Goal: Transaction & Acquisition: Purchase product/service

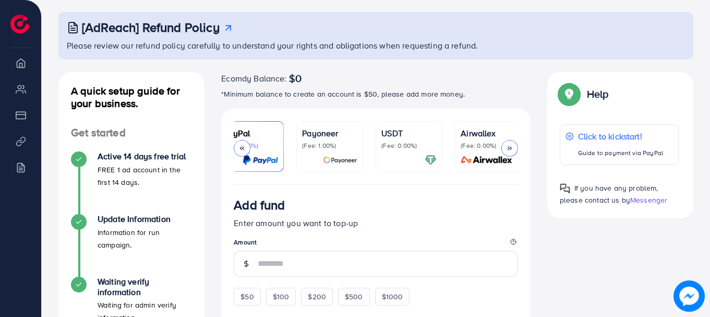
scroll to position [0, 179]
click at [404, 157] on div at bounding box center [405, 160] width 55 height 12
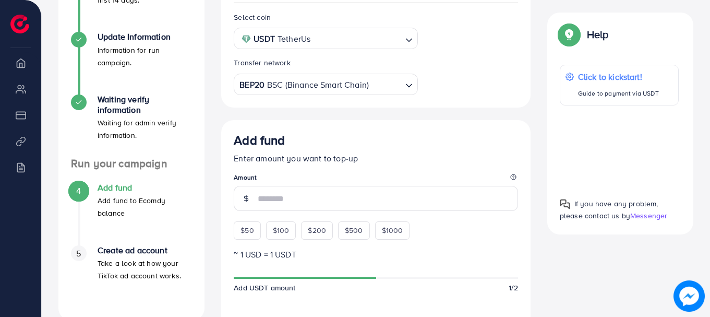
scroll to position [239, 0]
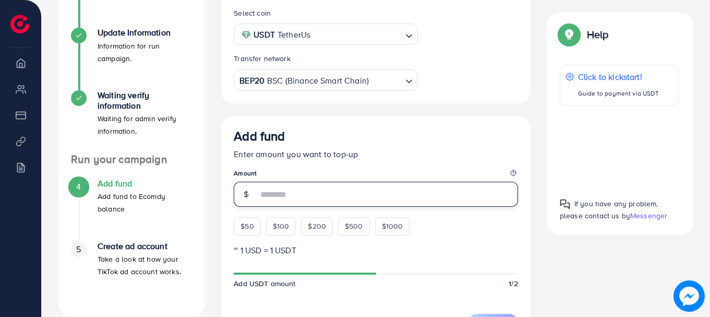
click at [436, 193] on input "number" at bounding box center [388, 193] width 260 height 25
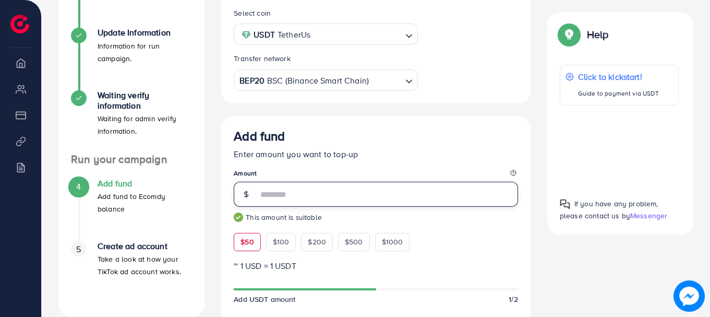
type input "**"
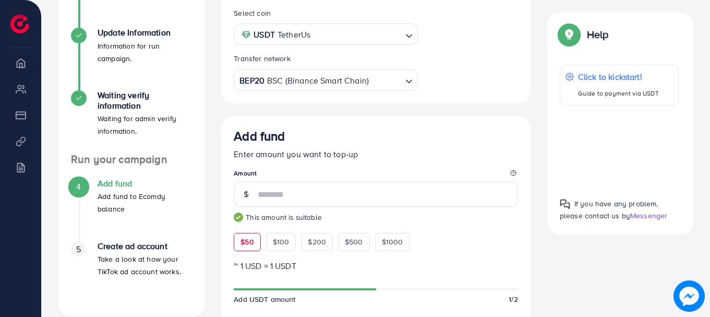
click at [438, 165] on div "Add fund Enter amount you want to top-up Amount ** This amount is suitable $50 …" at bounding box center [376, 189] width 284 height 122
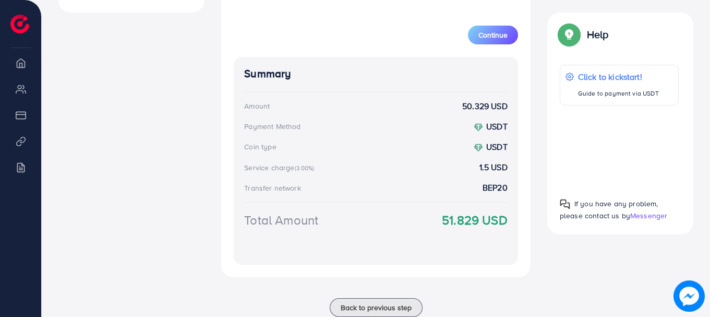
scroll to position [574, 0]
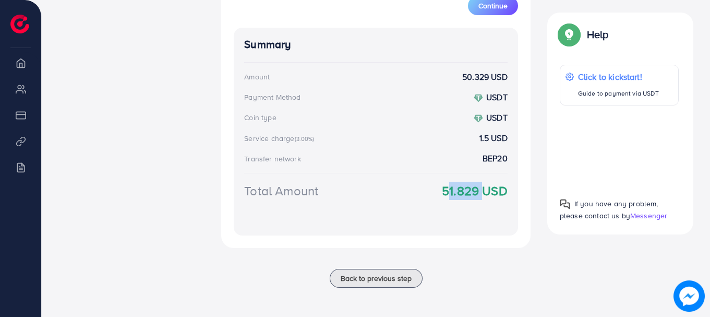
drag, startPoint x: 442, startPoint y: 188, endPoint x: 476, endPoint y: 189, distance: 33.9
click at [476, 189] on strong "51.829 USD" at bounding box center [475, 190] width 66 height 18
copy strong "51.829"
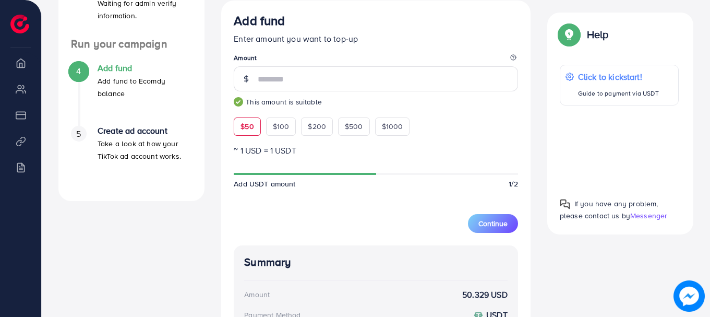
scroll to position [349, 0]
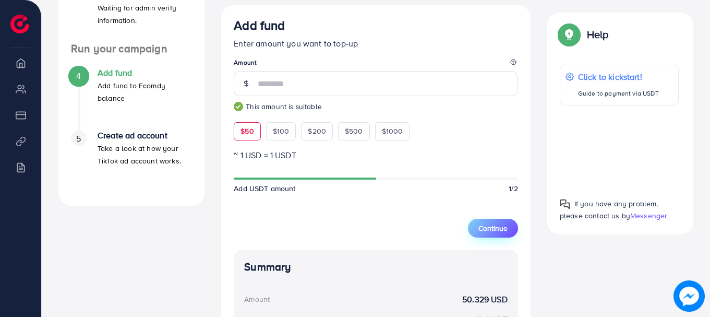
click at [494, 228] on span "Continue" at bounding box center [492, 228] width 29 height 10
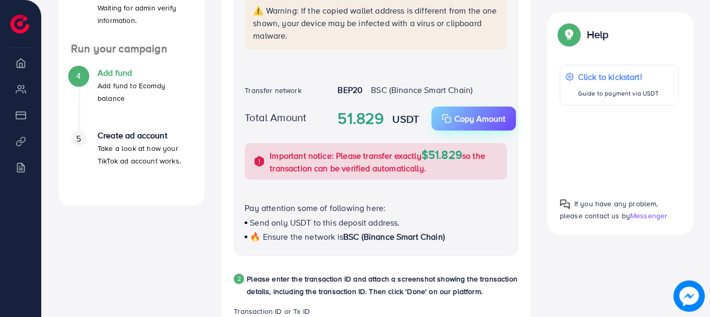
click at [488, 116] on p "Copy Amount" at bounding box center [479, 118] width 51 height 13
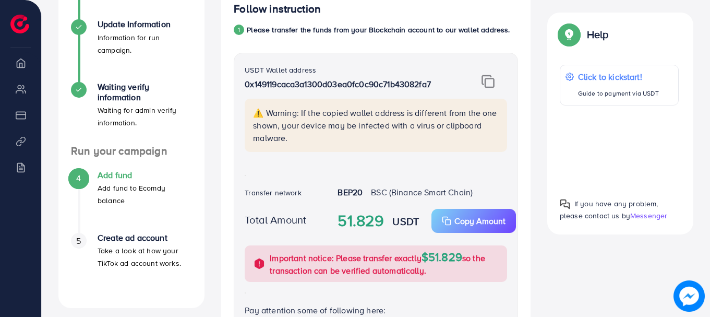
scroll to position [220, 0]
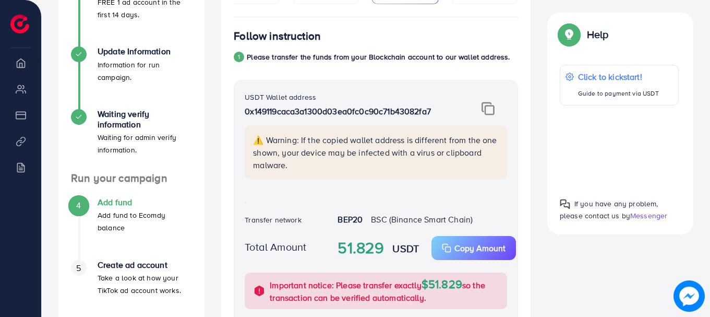
click at [483, 111] on img at bounding box center [487, 109] width 13 height 14
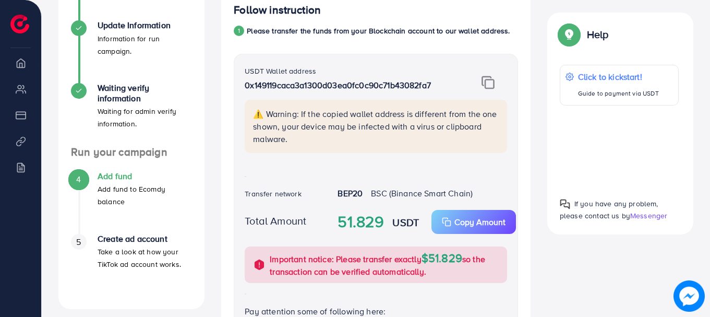
scroll to position [252, 0]
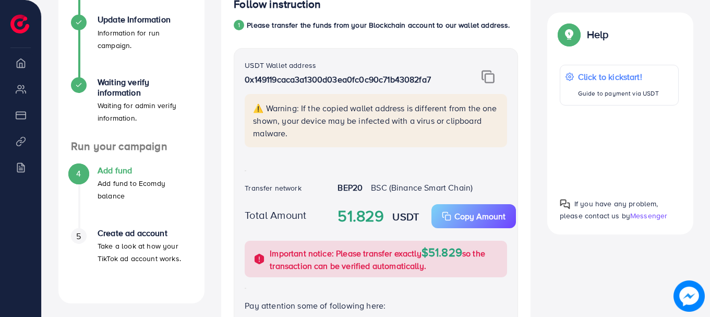
drag, startPoint x: 510, startPoint y: 171, endPoint x: 512, endPoint y: 182, distance: 11.1
click at [512, 177] on div "USDT Wallet address 0x149119caca3a1300d03ea0fc0c90c71b43082fa7 ⚠️ Warning: If t…" at bounding box center [376, 200] width 284 height 305
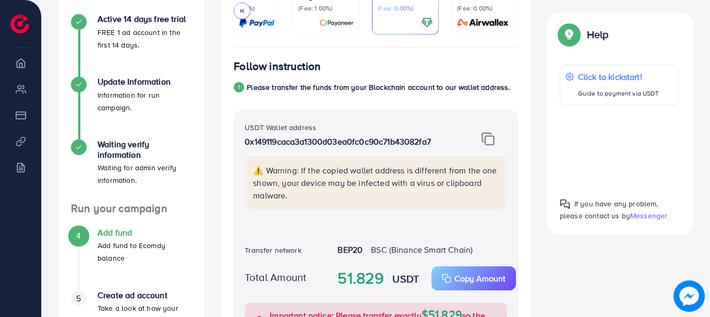
scroll to position [192, 0]
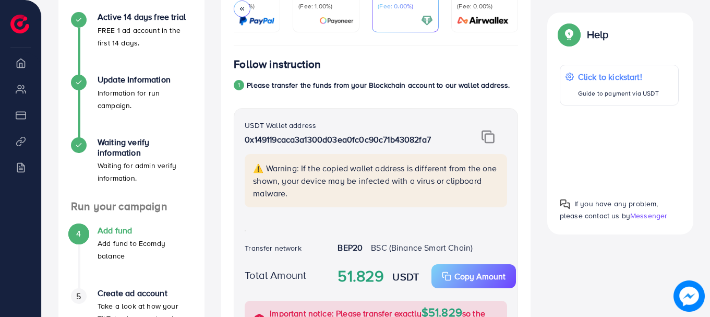
click at [438, 181] on p "⚠️ Warning: If the copied wallet address is different from the one shown, your …" at bounding box center [377, 181] width 248 height 38
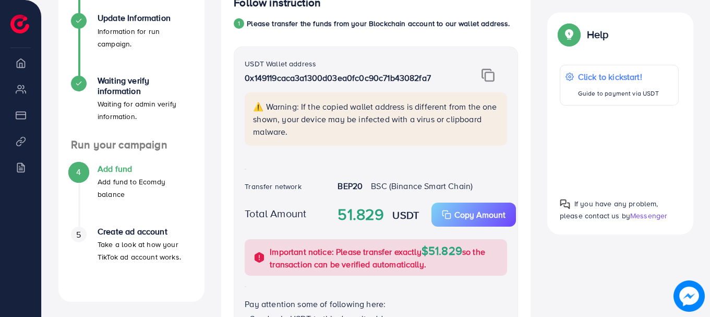
scroll to position [11, 0]
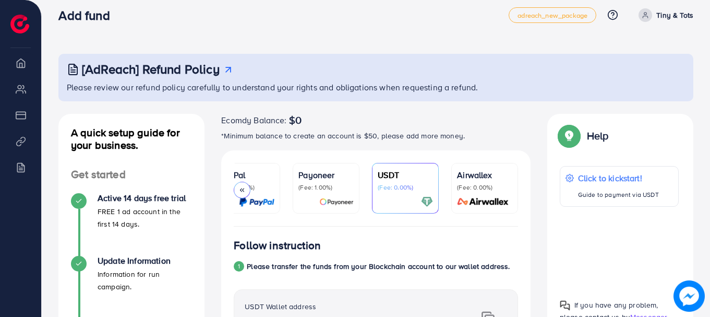
click at [333, 177] on p "Payoneer" at bounding box center [325, 174] width 55 height 13
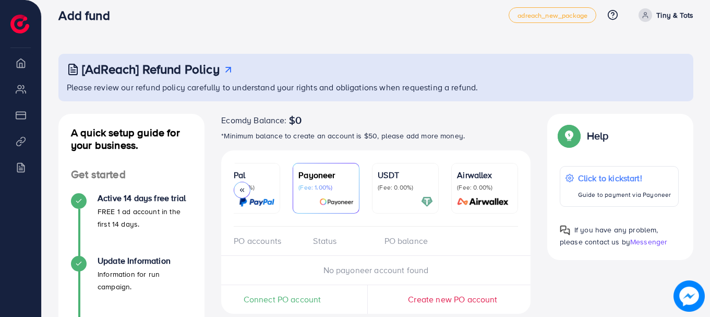
click at [400, 182] on div "USDT (Fee: 0.00%)" at bounding box center [405, 179] width 55 height 23
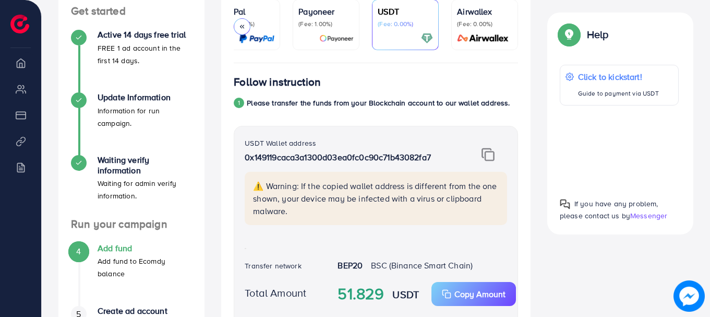
scroll to position [192, 0]
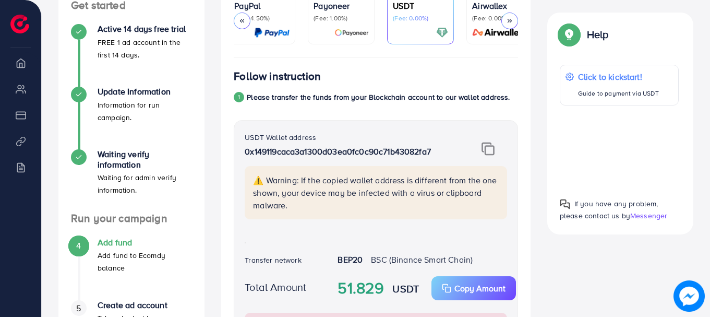
scroll to position [100, 0]
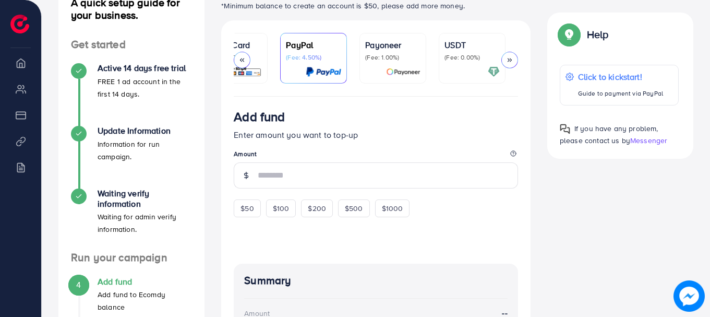
scroll to position [0, 119]
click at [462, 75] on div at bounding box center [464, 72] width 55 height 12
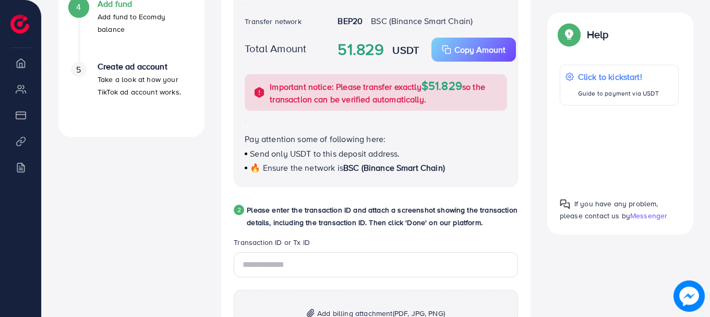
scroll to position [416, 0]
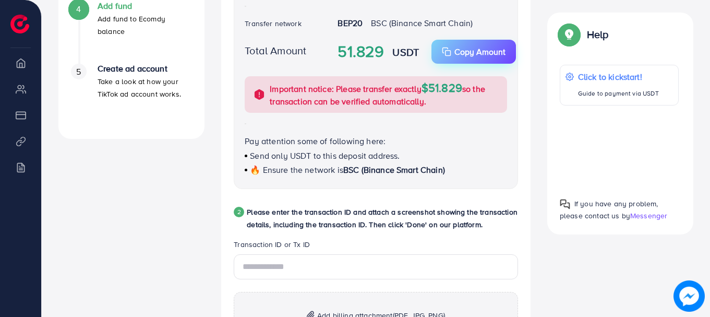
click at [464, 56] on p "Copy Amount" at bounding box center [479, 51] width 51 height 13
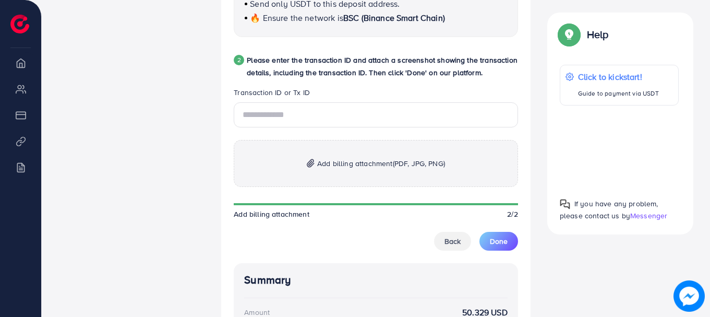
scroll to position [567, 0]
click at [539, 250] on div "A quick setup guide for your business. Get started Active 14 days free trial FR…" at bounding box center [375, 46] width 651 height 979
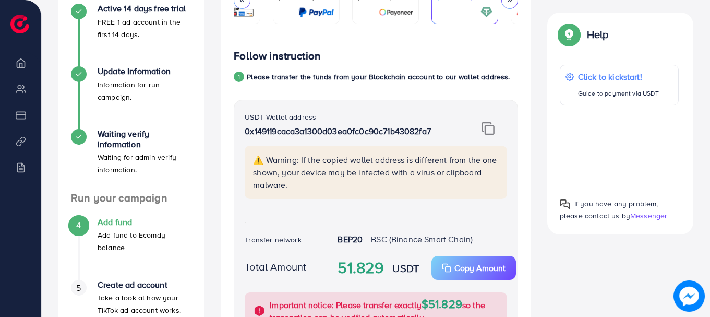
scroll to position [200, 0]
click at [491, 131] on img at bounding box center [487, 129] width 13 height 14
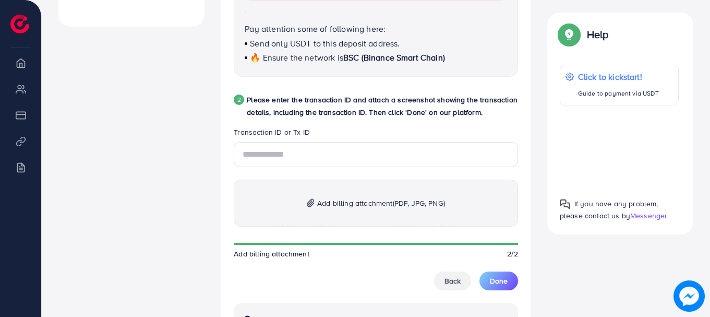
scroll to position [530, 0]
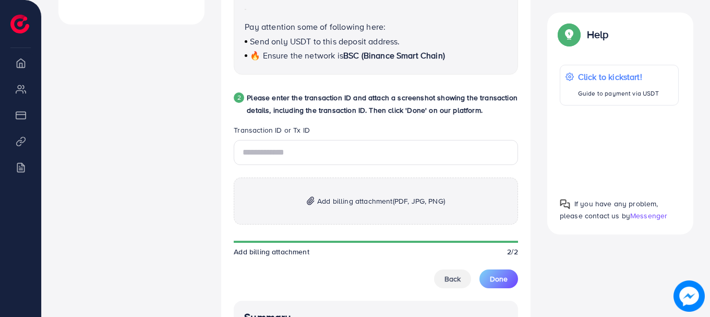
click at [585, 287] on div "A quick setup guide for your business. Get started Active 14 days free trial FR…" at bounding box center [375, 83] width 651 height 979
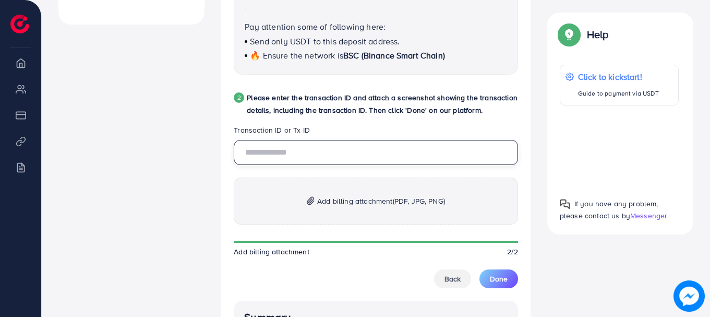
click at [345, 155] on input "text" at bounding box center [376, 152] width 284 height 25
paste input "**********"
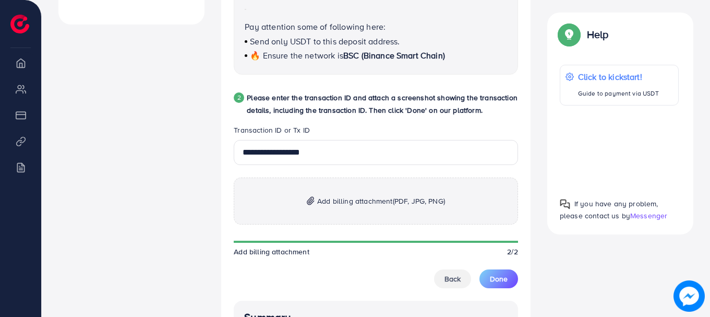
click at [562, 246] on div "A quick setup guide for your business. Get started Active 14 days free trial FR…" at bounding box center [375, 83] width 651 height 979
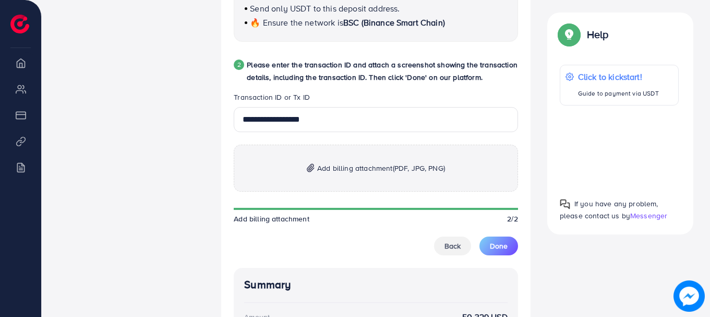
scroll to position [558, 0]
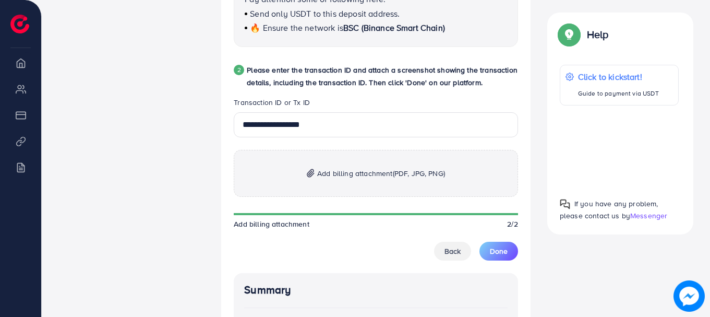
click at [603, 281] on div "A quick setup guide for your business. Get started Active 14 days free trial FR…" at bounding box center [375, 56] width 651 height 979
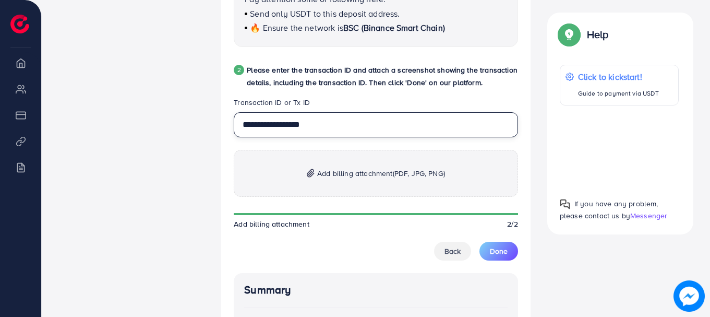
click at [386, 133] on input "**********" at bounding box center [376, 124] width 284 height 25
paste input "text"
type input "**********"
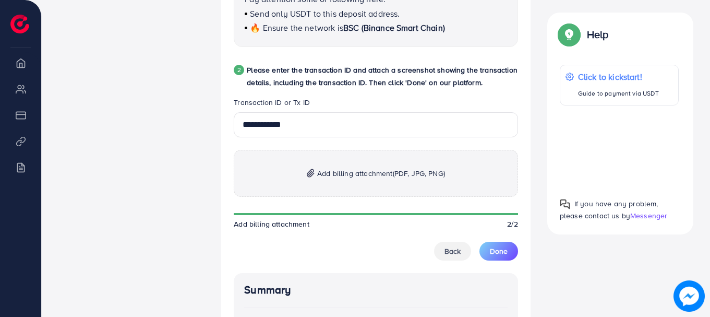
click at [534, 193] on div "PayFast (Fee: 3.60%) Credit Card (Fee: 4.00%) PayPal (Fee: 4.50%) Payoneer (Fee…" at bounding box center [376, 58] width 326 height 911
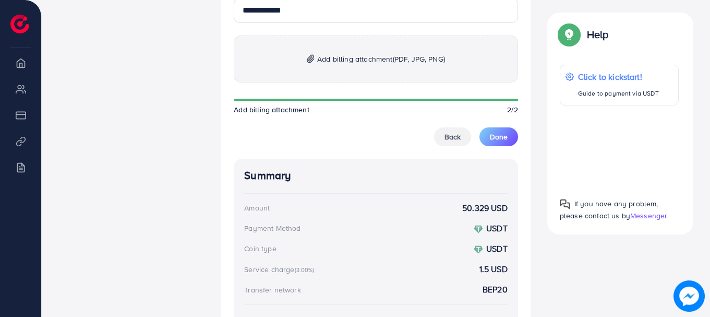
scroll to position [673, 0]
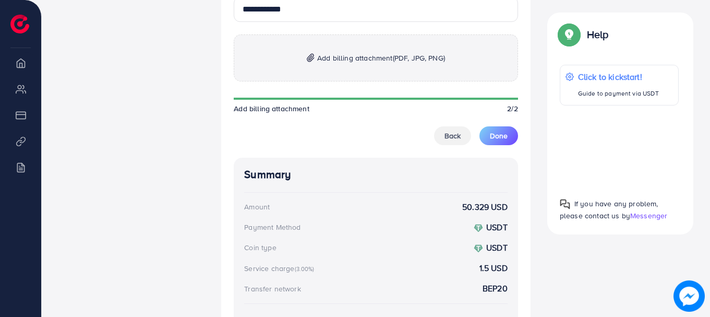
click at [400, 61] on span "(PDF, JPG, PNG)" at bounding box center [419, 58] width 52 height 10
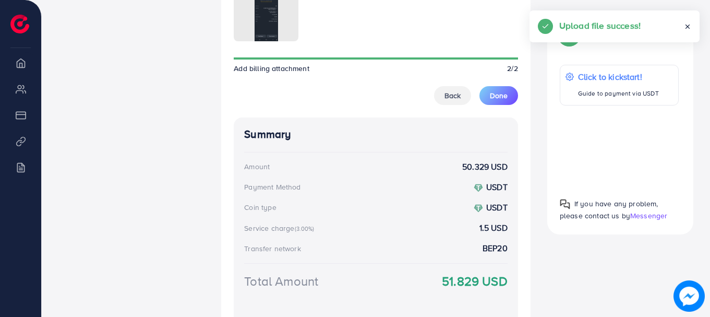
scroll to position [746, 0]
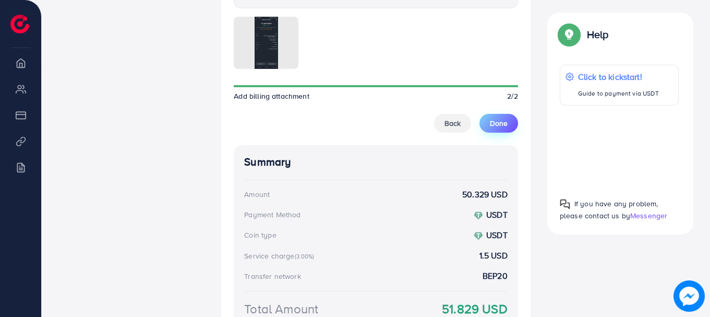
click at [502, 125] on span "Done" at bounding box center [499, 123] width 18 height 10
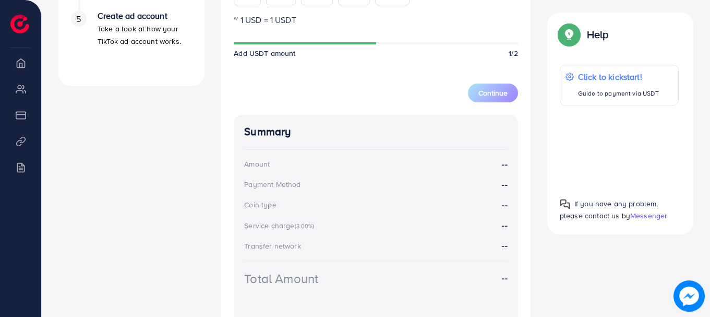
scroll to position [559, 0]
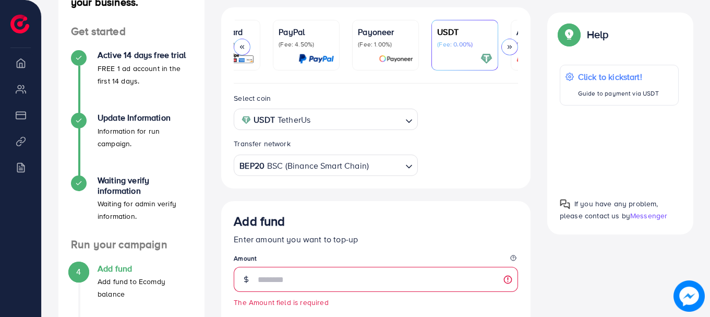
scroll to position [0, 0]
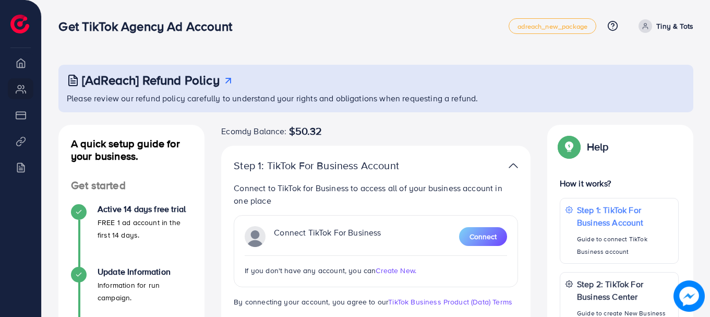
click at [321, 131] on span "$50.32" at bounding box center [305, 131] width 33 height 13
drag, startPoint x: 321, startPoint y: 131, endPoint x: 347, endPoint y: 136, distance: 27.1
click at [325, 131] on div "Ecomdy Balance: $50.32" at bounding box center [375, 131] width 309 height 13
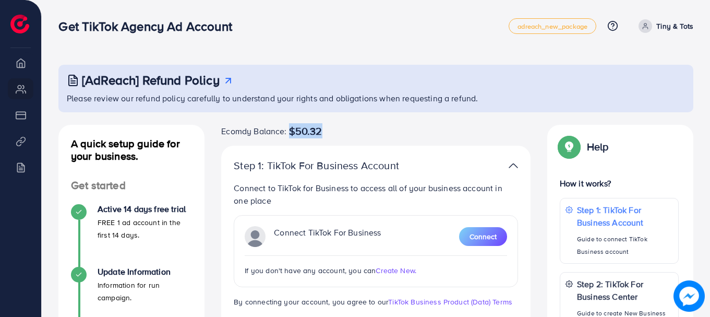
click at [367, 134] on div "Ecomdy Balance: $50.32" at bounding box center [375, 131] width 309 height 13
click at [551, 75] on div "[AdReach] Refund Policy" at bounding box center [377, 79] width 620 height 15
